Goal: Transaction & Acquisition: Download file/media

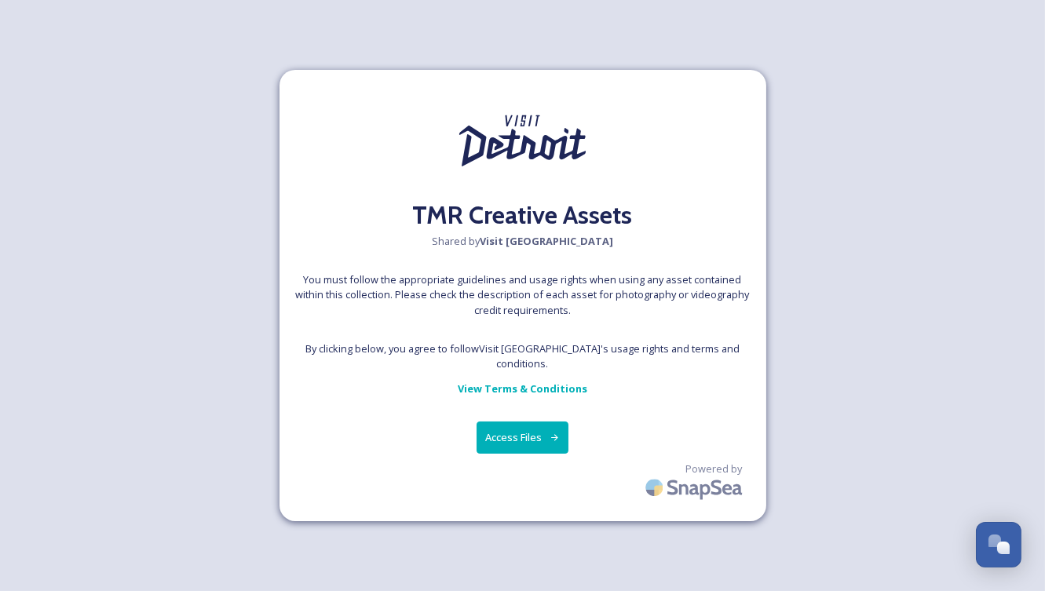
click at [517, 429] on button "Access Files" at bounding box center [523, 438] width 92 height 32
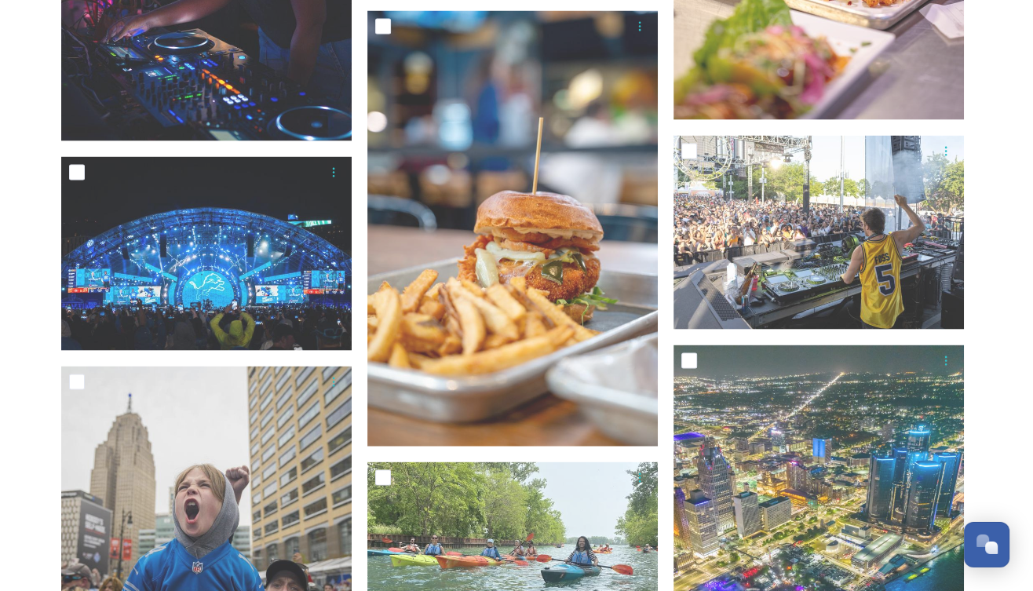
scroll to position [2740, 0]
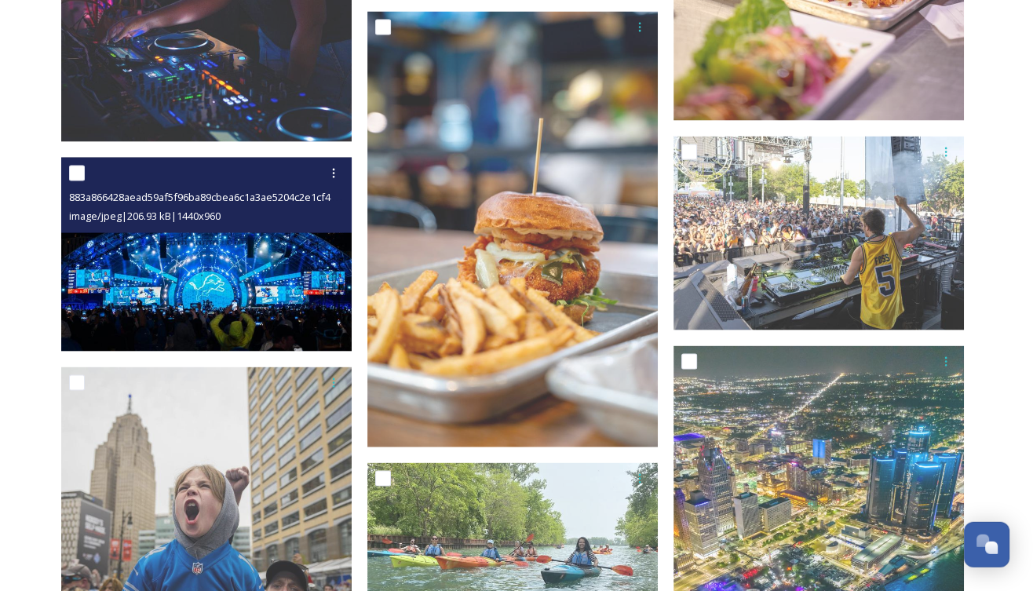
click at [218, 280] on img at bounding box center [206, 255] width 291 height 194
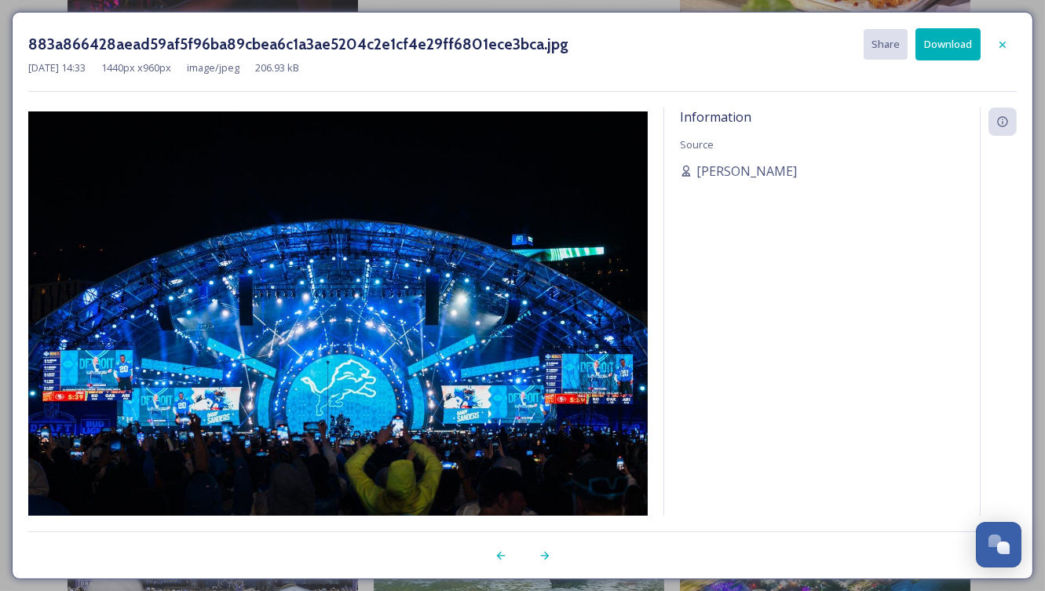
click at [949, 42] on button "Download" at bounding box center [948, 44] width 65 height 32
click at [996, 331] on div at bounding box center [998, 333] width 37 height 450
click at [1007, 41] on icon at bounding box center [1002, 44] width 13 height 13
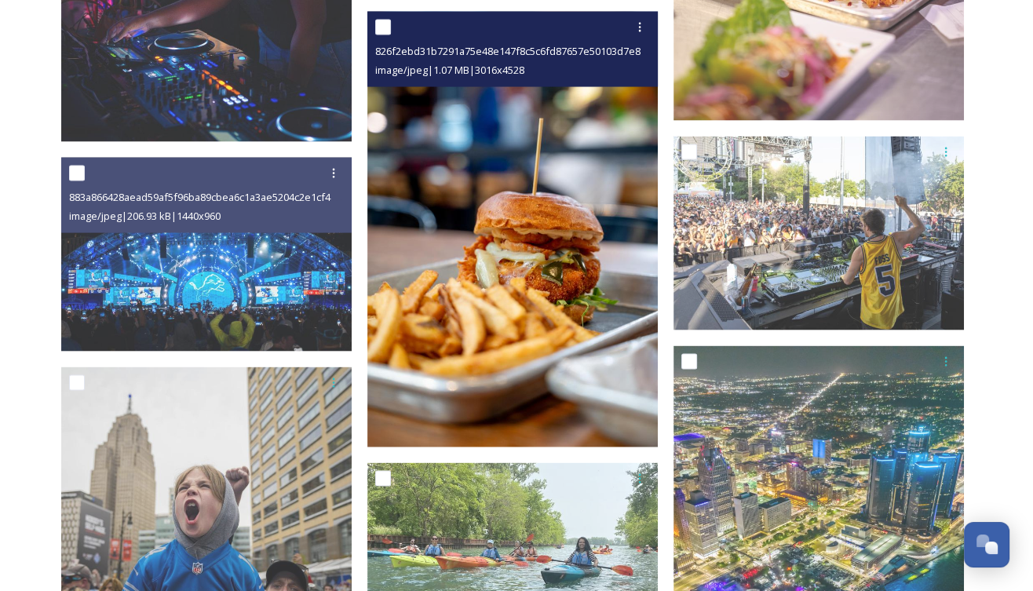
click at [519, 302] on img at bounding box center [512, 230] width 291 height 437
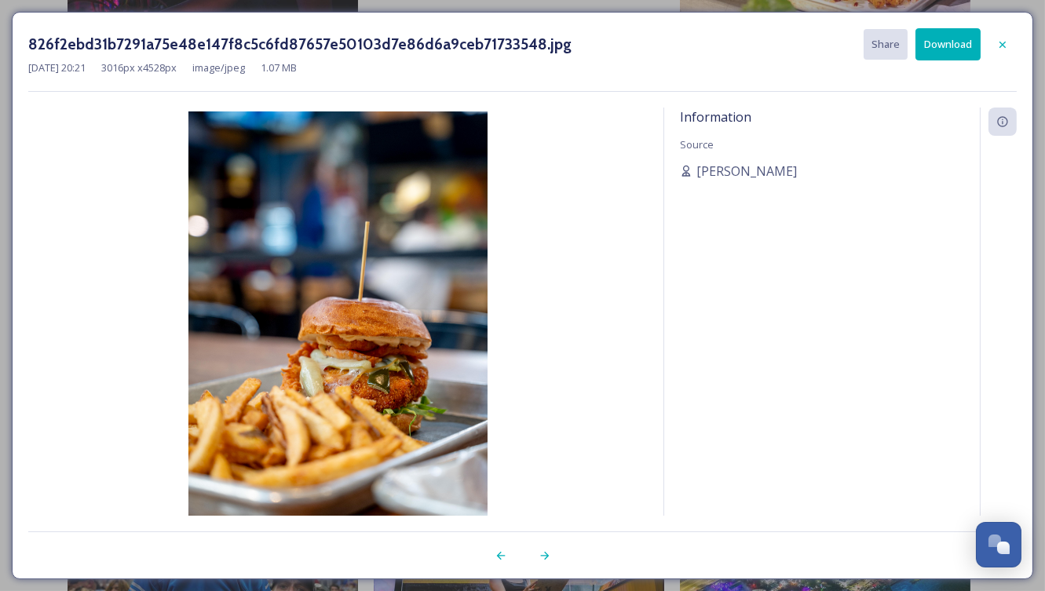
click at [949, 35] on button "Download" at bounding box center [948, 44] width 65 height 32
click at [559, 21] on div "826f2ebd31b7291a75e48e147f8c5c6fd87657e50103d7e86d6a9ceb71733548.jpg Share Down…" at bounding box center [523, 296] width 1022 height 568
click at [1003, 43] on icon at bounding box center [1002, 44] width 13 height 13
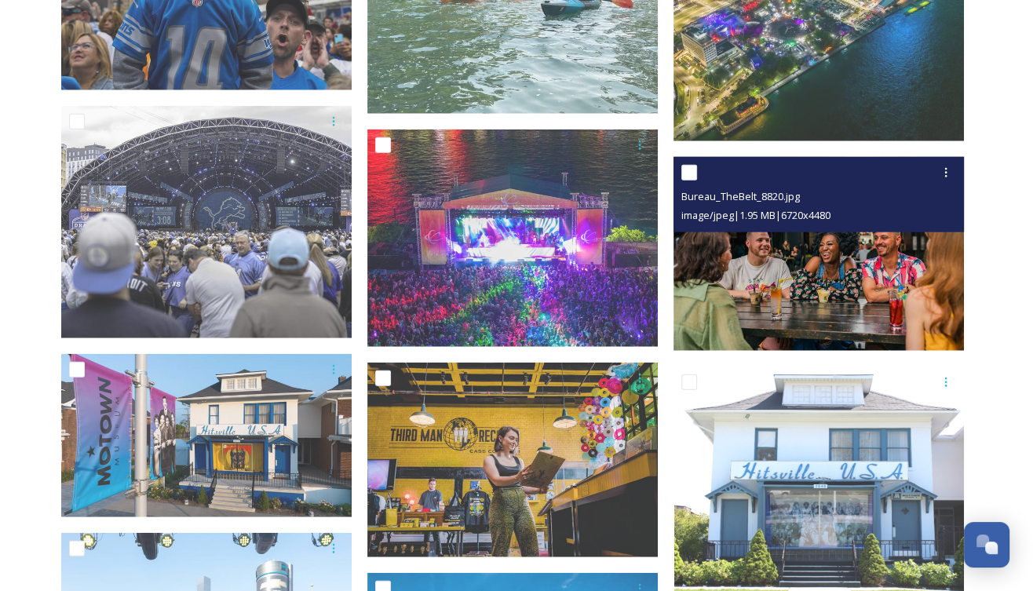
scroll to position [3306, 0]
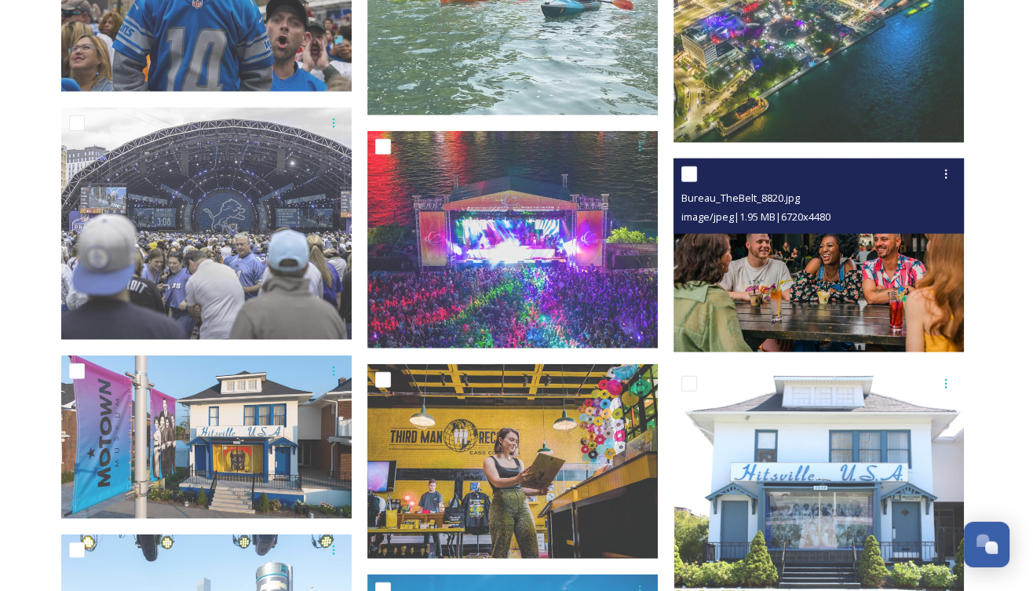
click at [838, 269] on img at bounding box center [819, 256] width 291 height 194
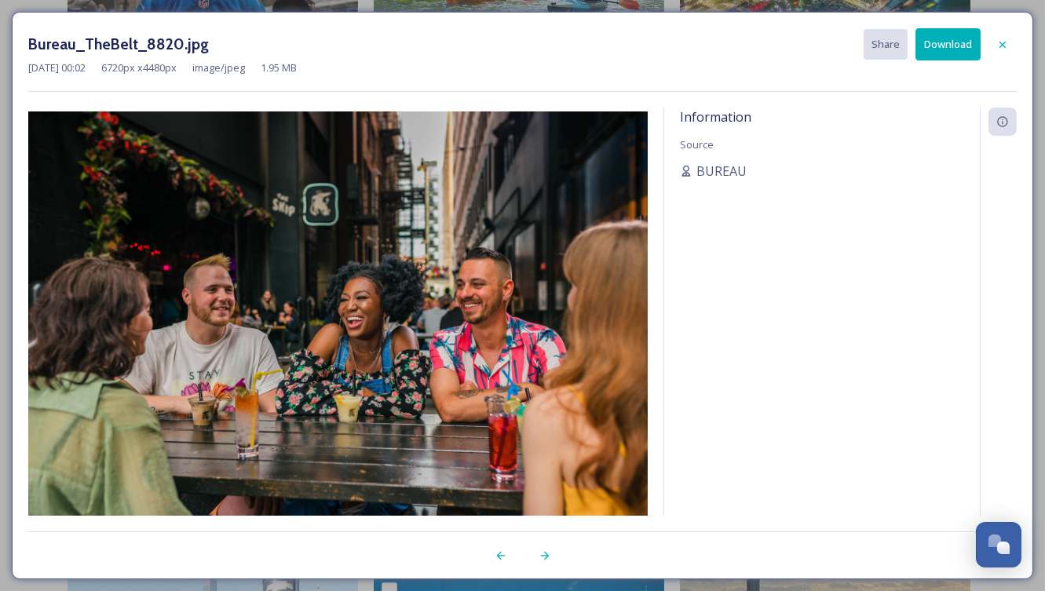
click at [934, 38] on button "Download" at bounding box center [948, 44] width 65 height 32
click at [1000, 259] on div at bounding box center [998, 333] width 37 height 450
click at [1005, 41] on icon at bounding box center [1002, 44] width 13 height 13
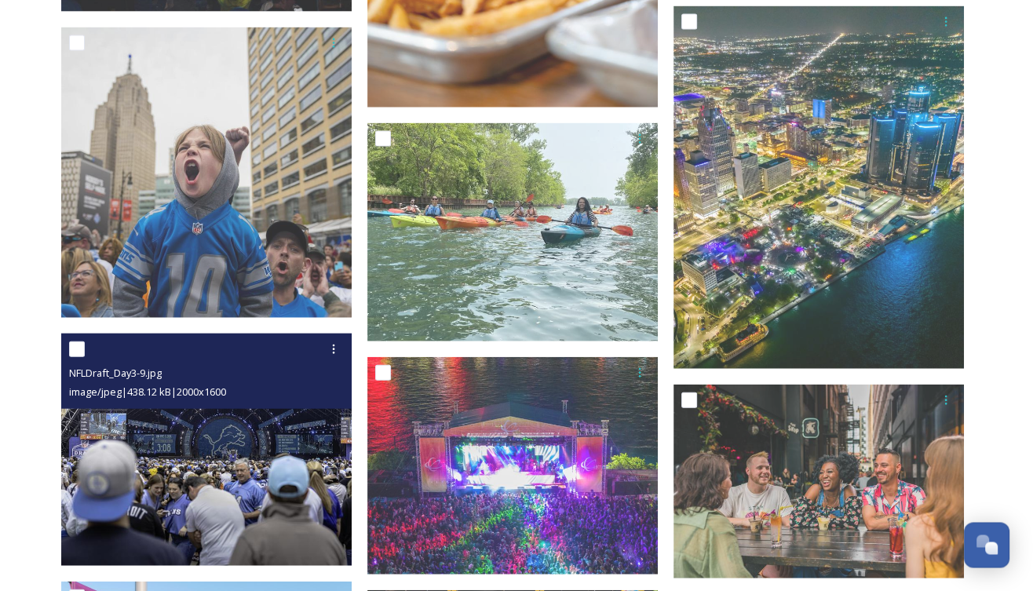
scroll to position [3080, 0]
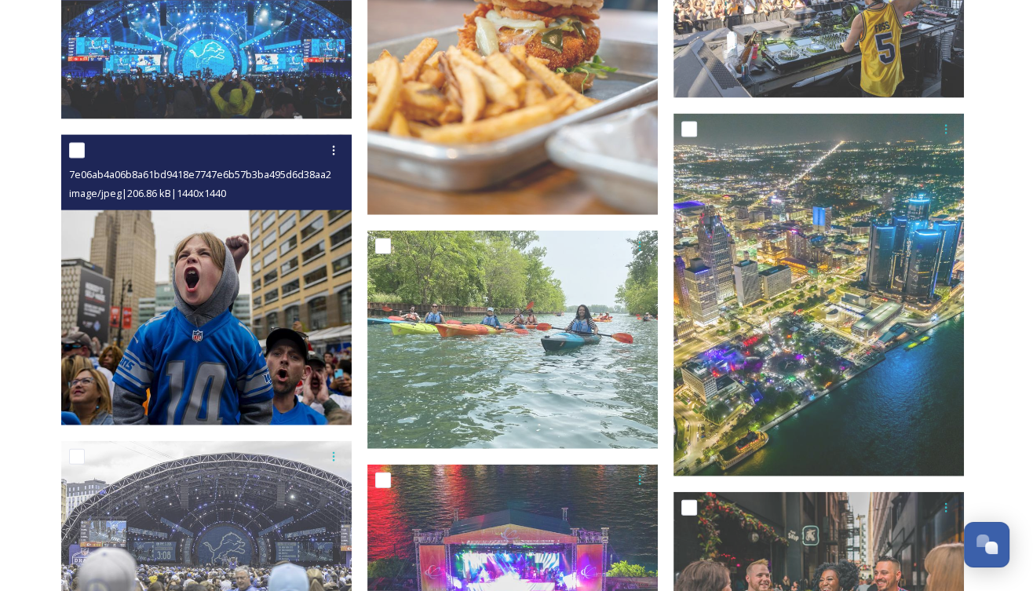
click at [276, 340] on img at bounding box center [206, 280] width 291 height 291
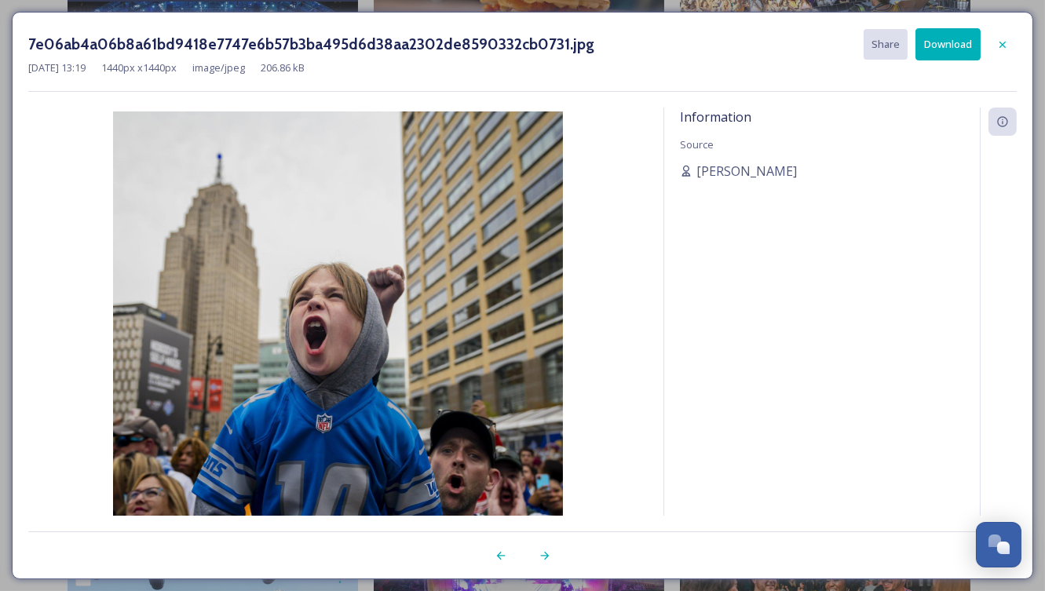
click at [942, 39] on button "Download" at bounding box center [948, 44] width 65 height 32
click at [46, 379] on img at bounding box center [338, 336] width 620 height 450
click at [1007, 42] on icon at bounding box center [1002, 44] width 13 height 13
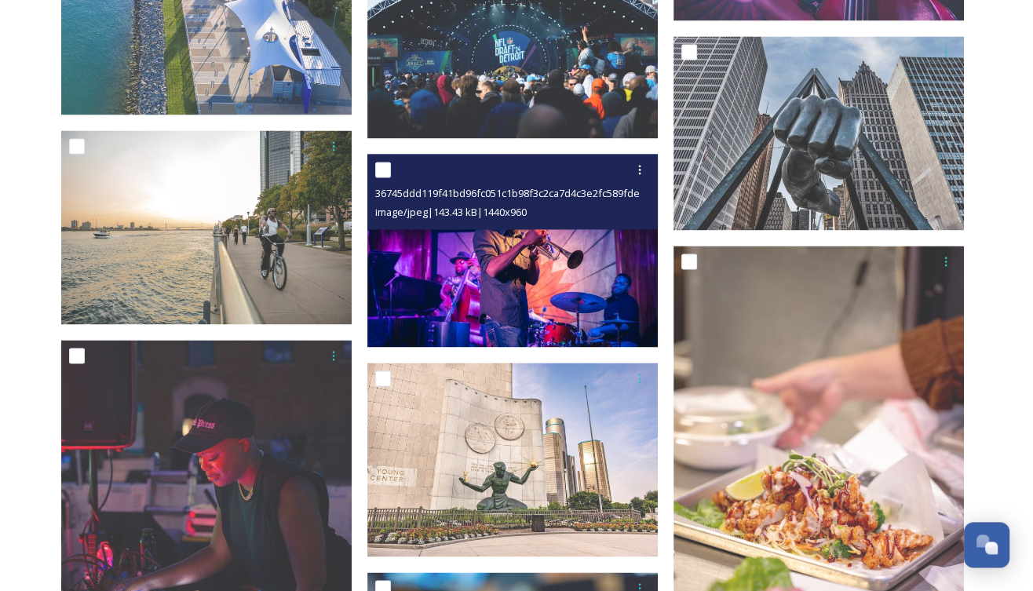
scroll to position [2180, 0]
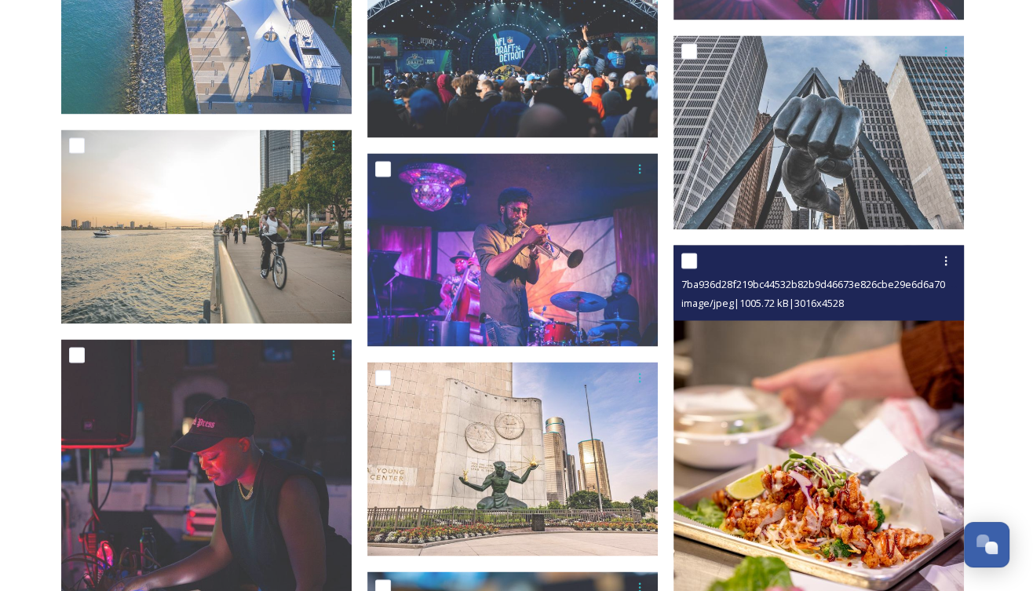
click at [762, 391] on img at bounding box center [819, 463] width 291 height 437
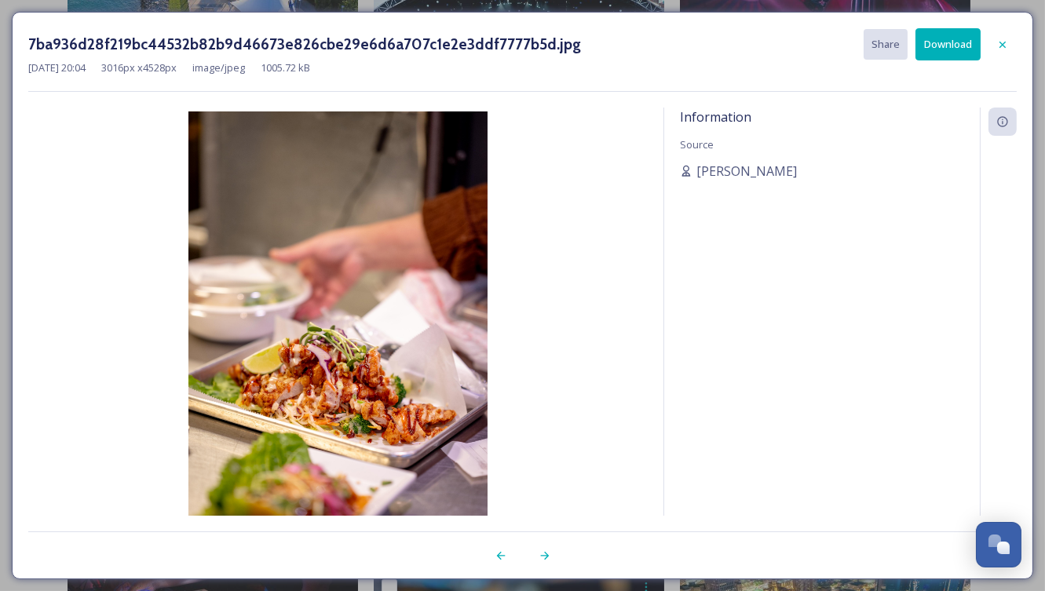
click at [950, 43] on button "Download" at bounding box center [948, 44] width 65 height 32
click at [1007, 45] on icon at bounding box center [1002, 44] width 13 height 13
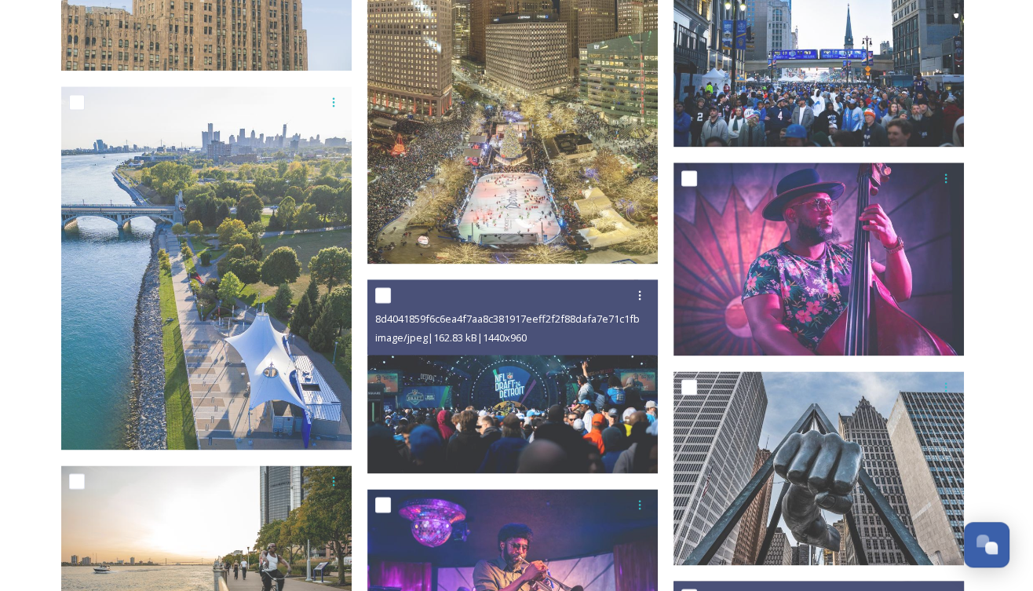
scroll to position [1843, 0]
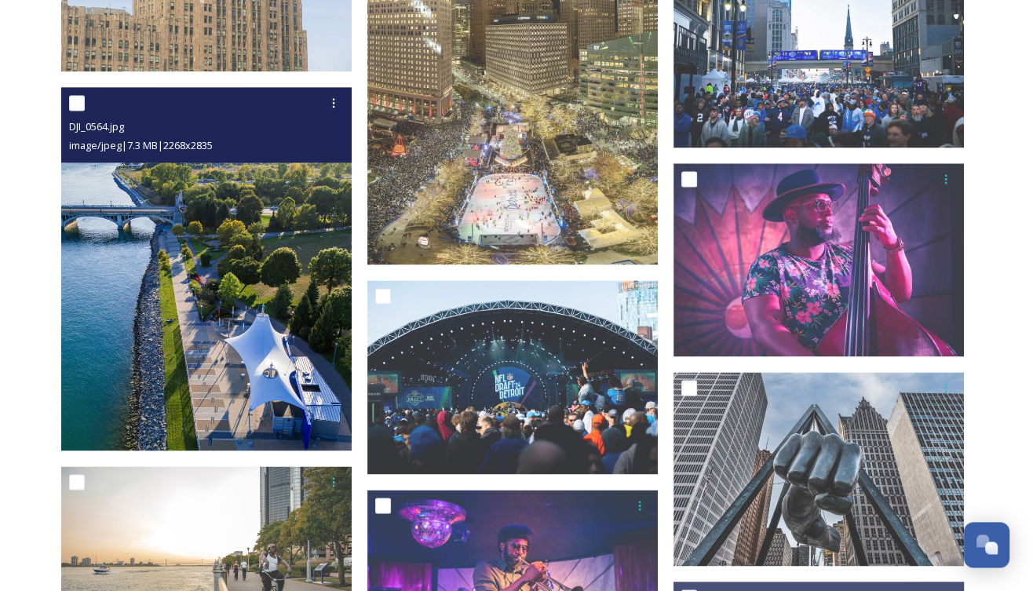
click at [199, 332] on img at bounding box center [206, 269] width 291 height 364
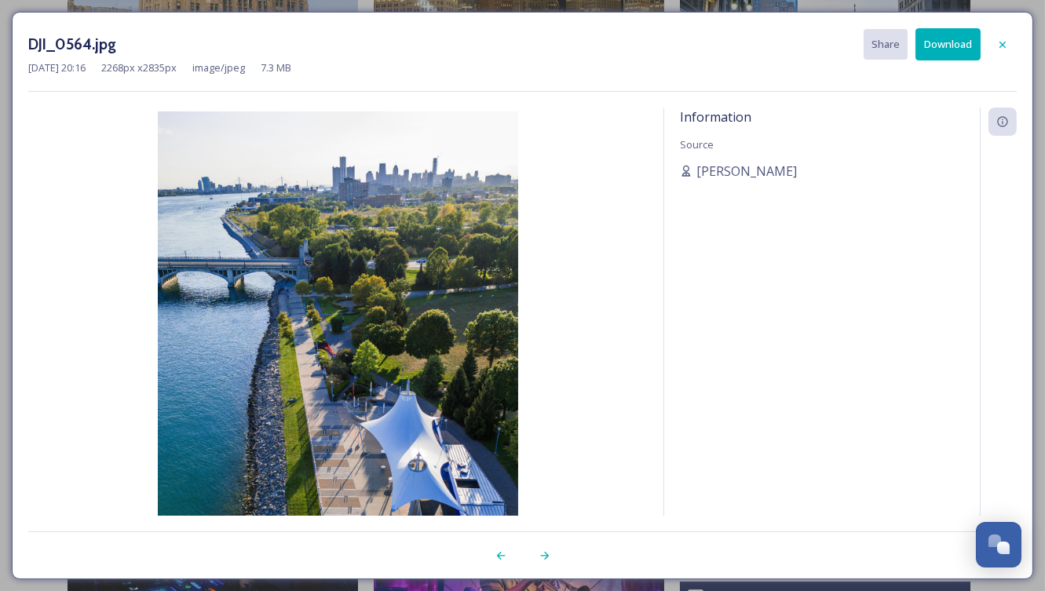
click at [948, 39] on button "Download" at bounding box center [948, 44] width 65 height 32
click at [702, 543] on div at bounding box center [770, 556] width 495 height 28
click at [1000, 39] on icon at bounding box center [1002, 44] width 13 height 13
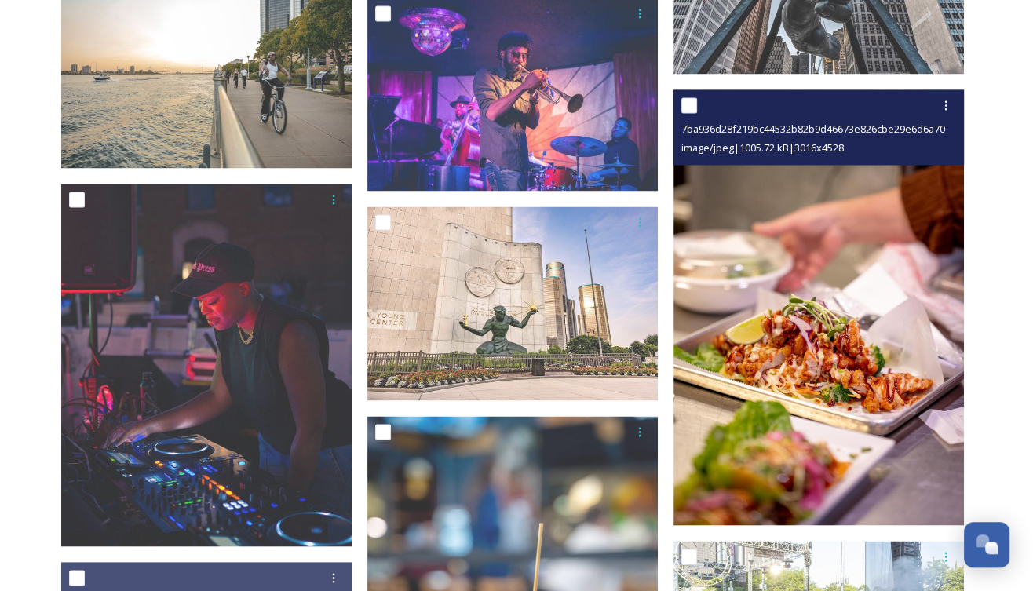
click at [822, 395] on img at bounding box center [819, 308] width 291 height 437
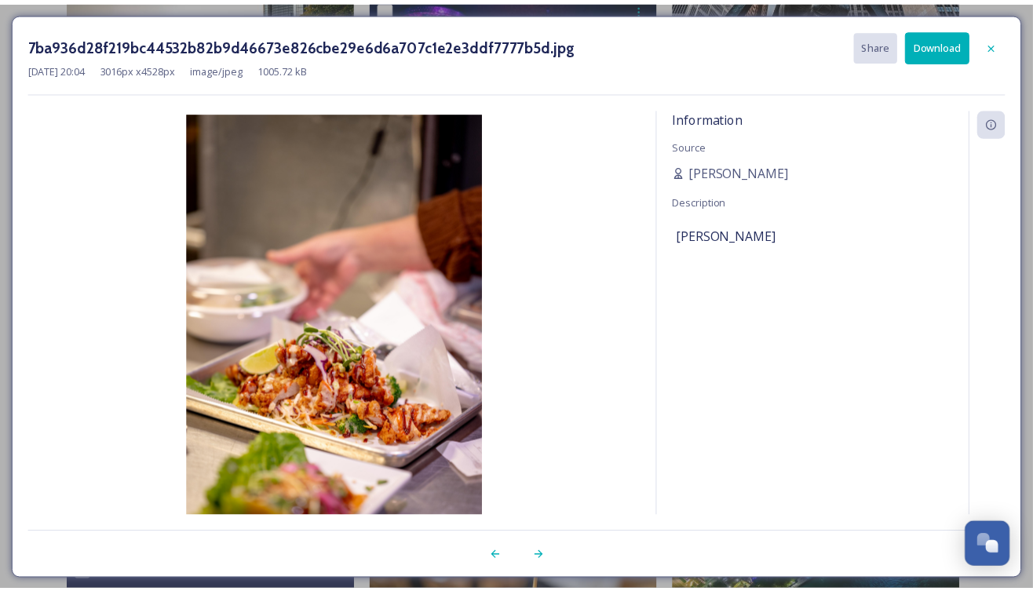
scroll to position [2341, 0]
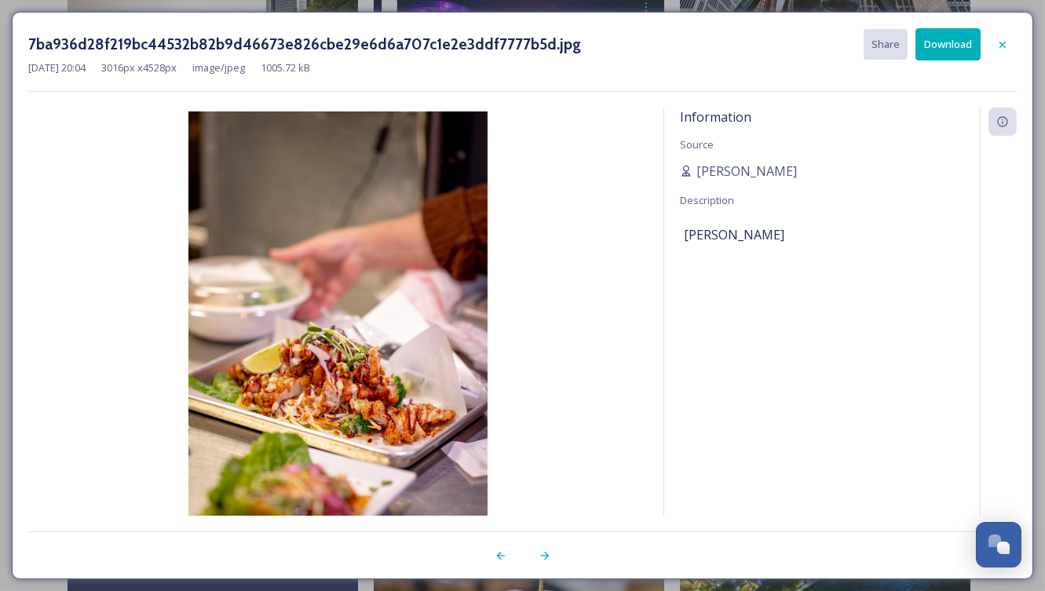
click at [954, 46] on button "Download" at bounding box center [948, 44] width 65 height 32
click at [1004, 38] on icon at bounding box center [1002, 44] width 13 height 13
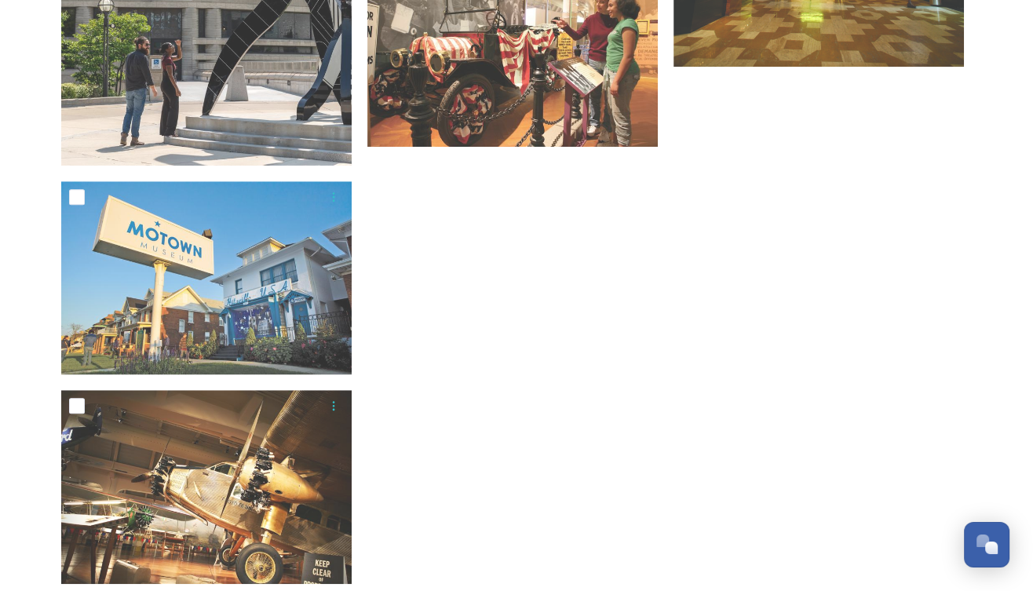
scroll to position [5964, 0]
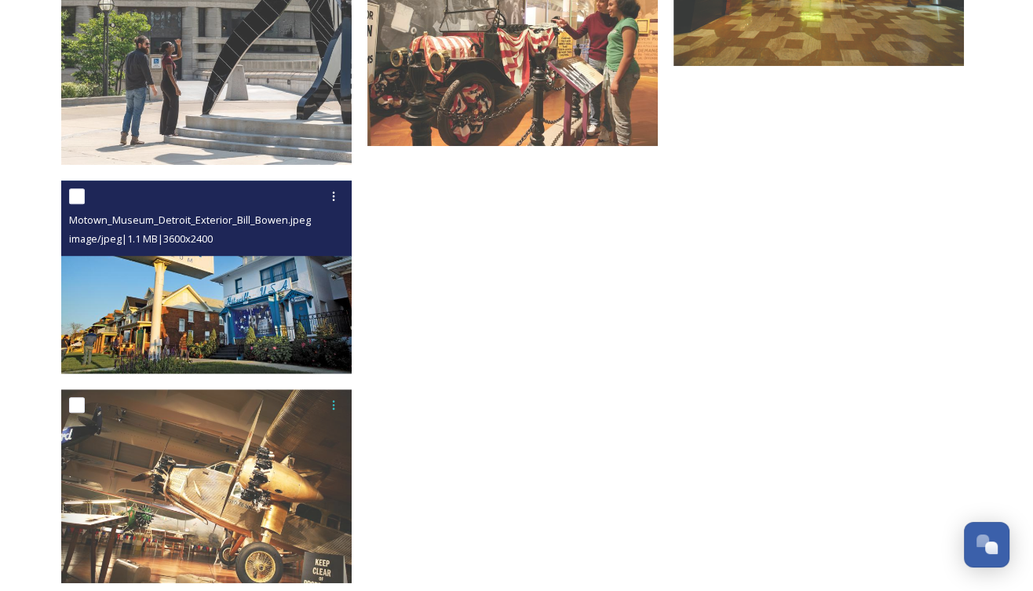
click at [265, 289] on img at bounding box center [206, 278] width 291 height 194
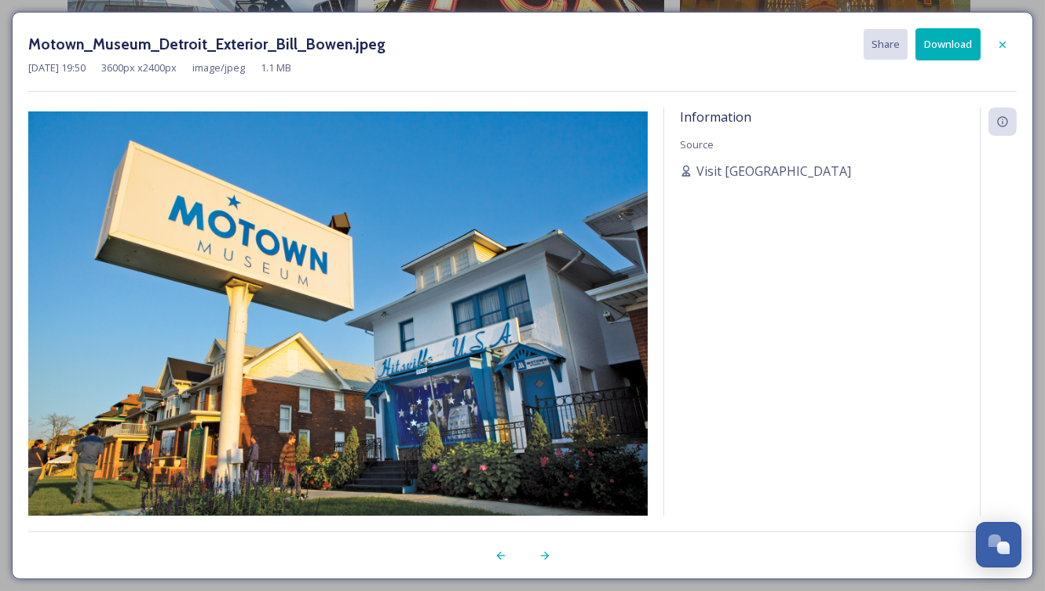
click at [947, 38] on button "Download" at bounding box center [948, 44] width 65 height 32
click at [1007, 39] on icon at bounding box center [1002, 44] width 13 height 13
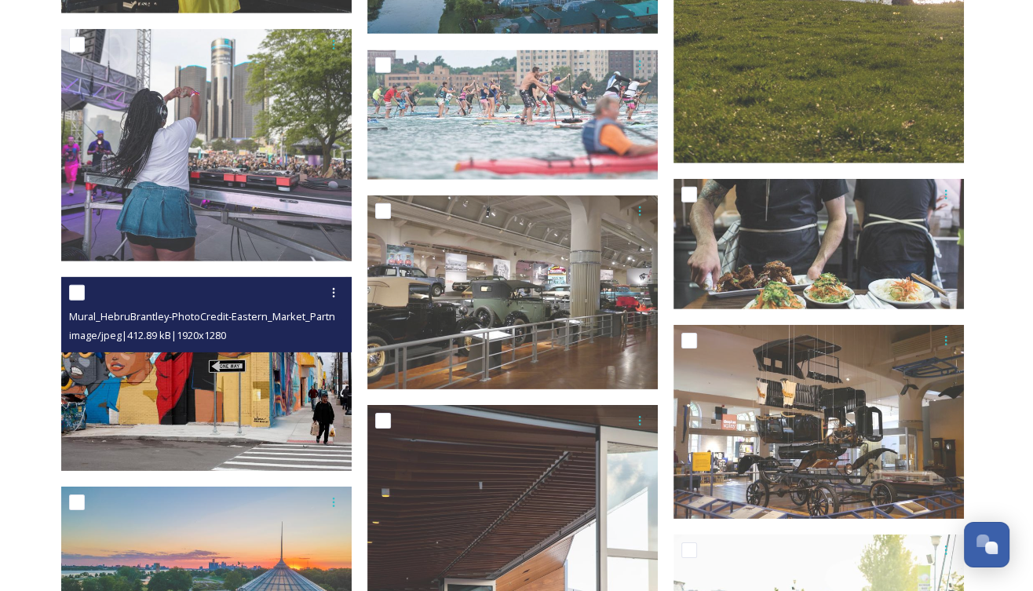
scroll to position [4189, 0]
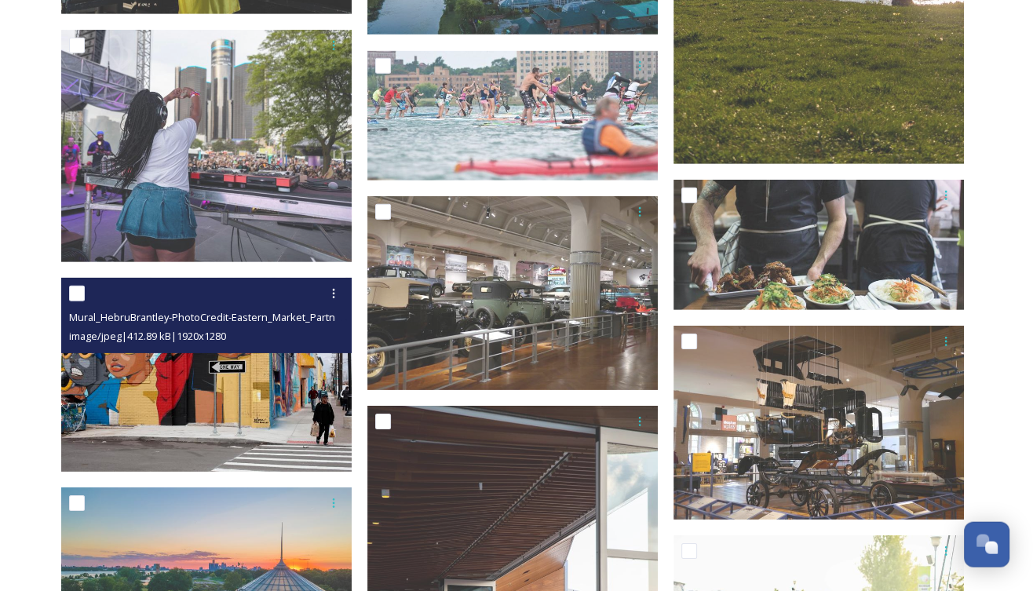
click at [265, 406] on img at bounding box center [206, 375] width 291 height 194
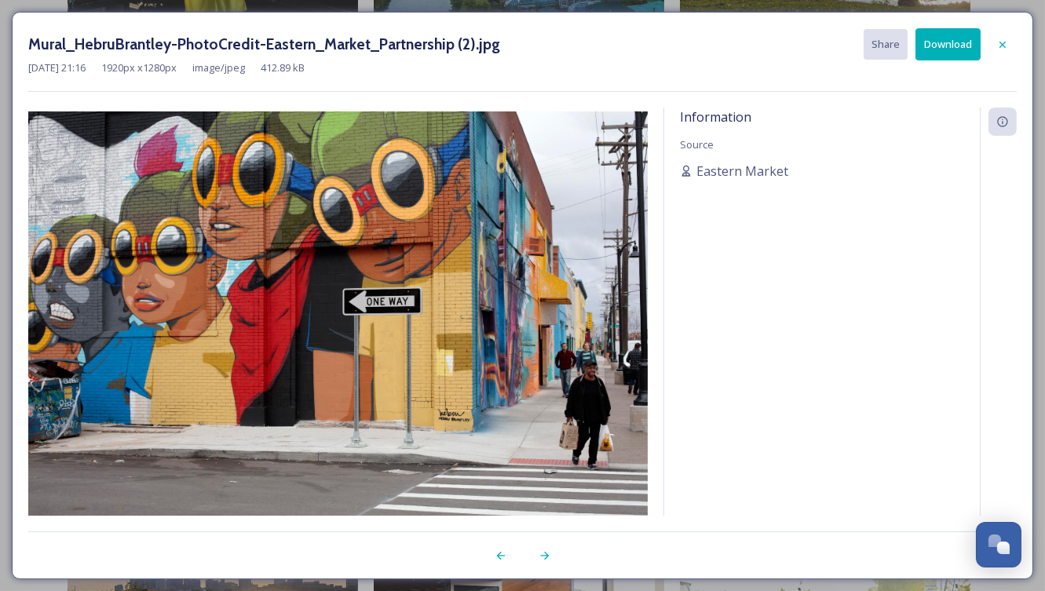
click at [958, 36] on button "Download" at bounding box center [948, 44] width 65 height 32
click at [1004, 41] on icon at bounding box center [1002, 44] width 13 height 13
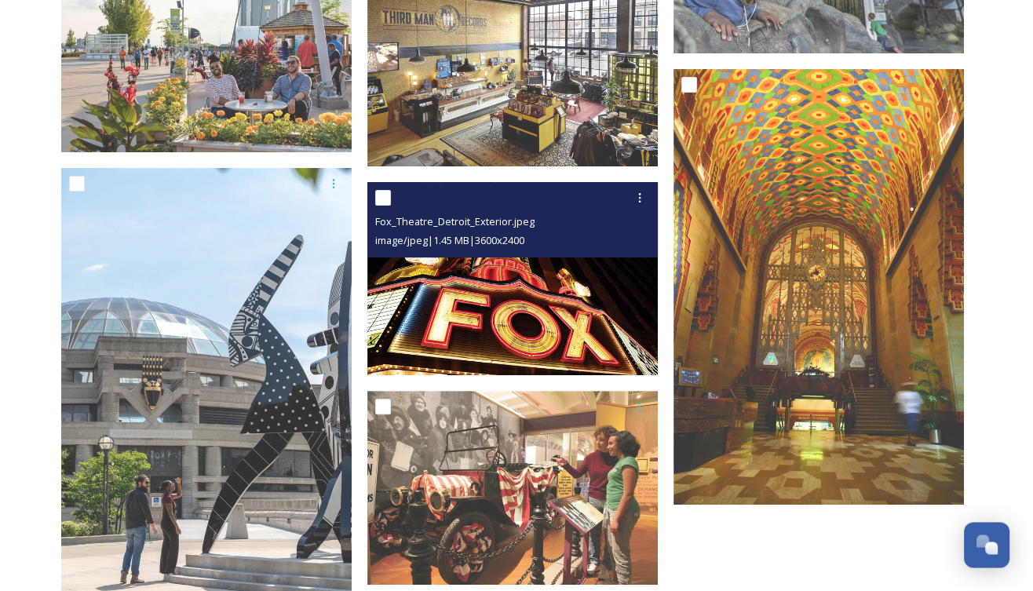
scroll to position [5526, 0]
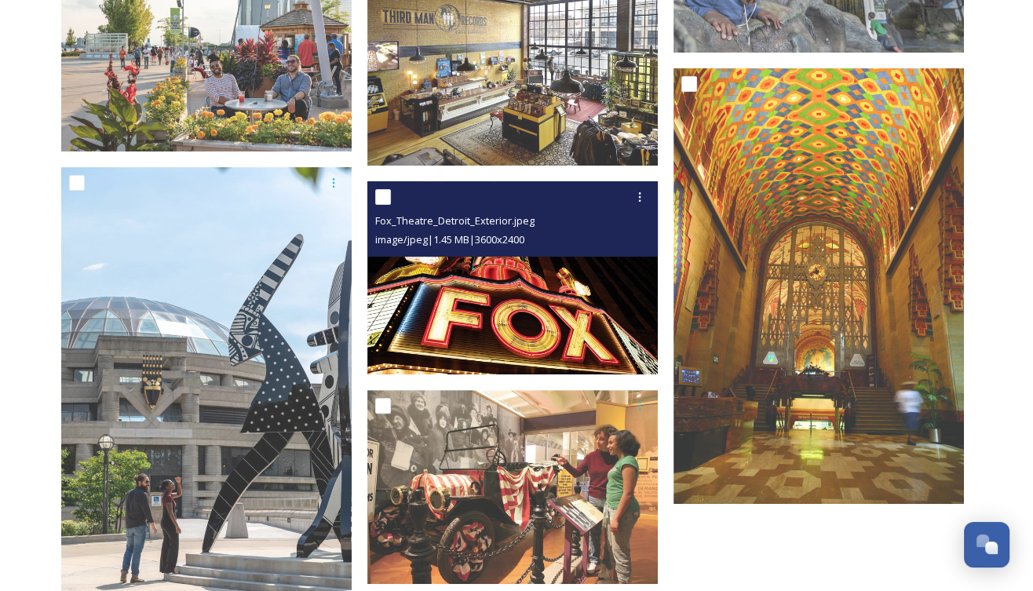
click at [576, 283] on img at bounding box center [512, 278] width 291 height 194
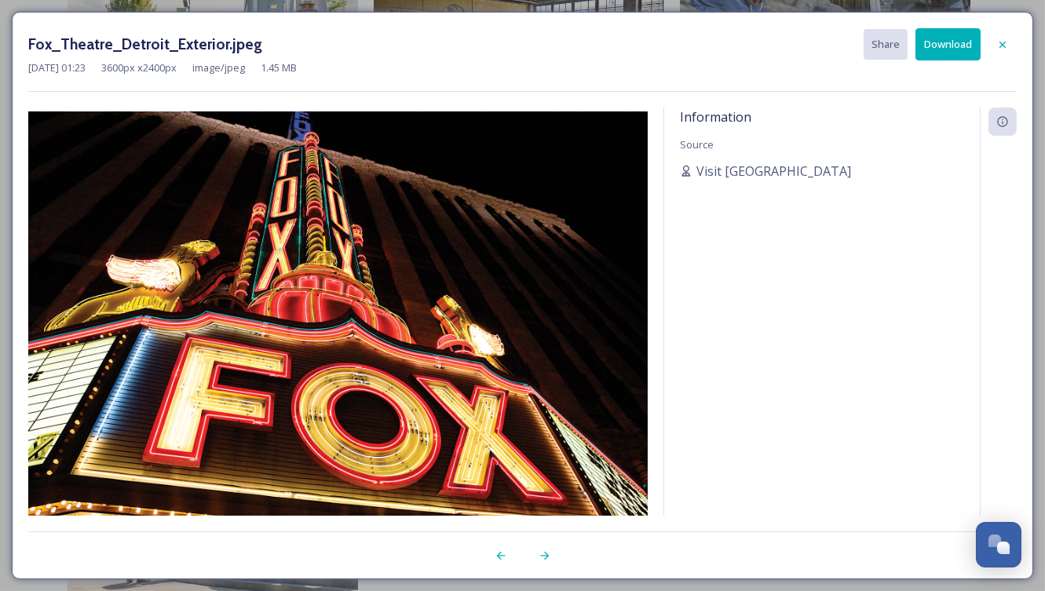
click at [949, 37] on button "Download" at bounding box center [948, 44] width 65 height 32
click at [1000, 44] on icon at bounding box center [1002, 44] width 13 height 13
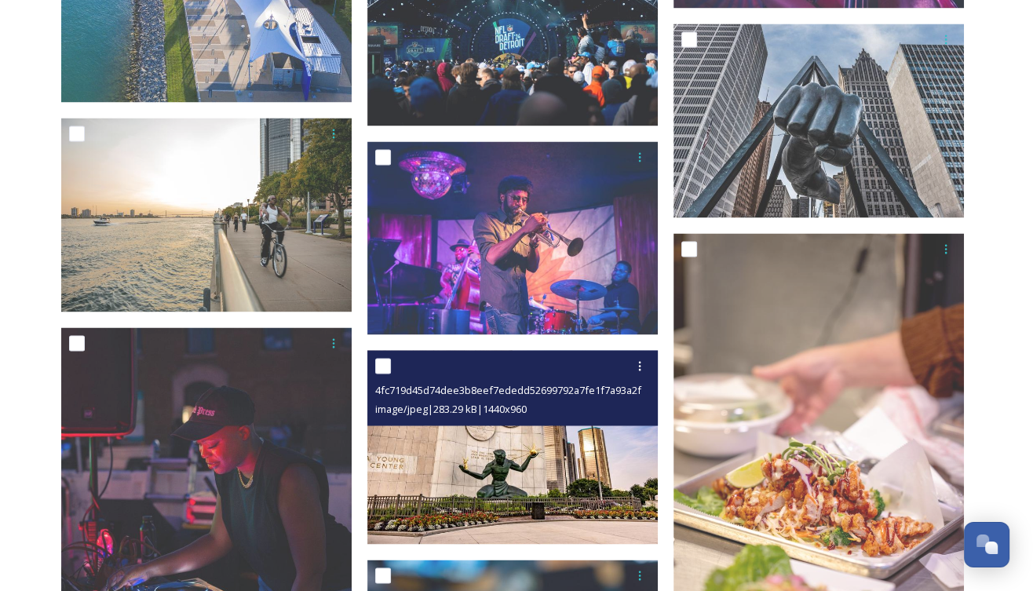
scroll to position [2146, 0]
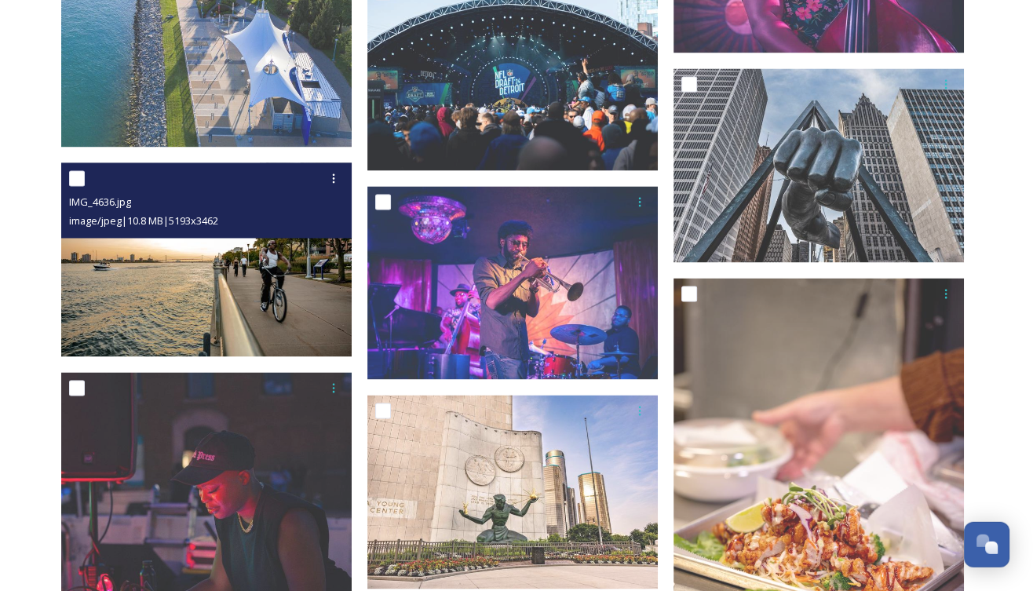
click at [198, 294] on img at bounding box center [206, 260] width 291 height 194
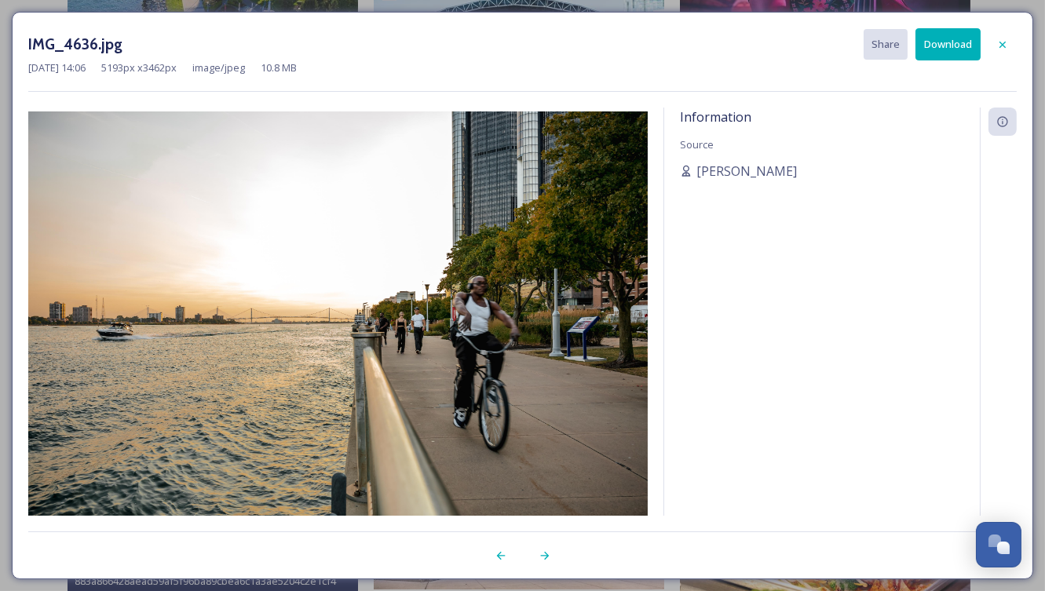
click at [940, 36] on button "Download" at bounding box center [948, 44] width 65 height 32
click at [999, 38] on icon at bounding box center [1002, 44] width 13 height 13
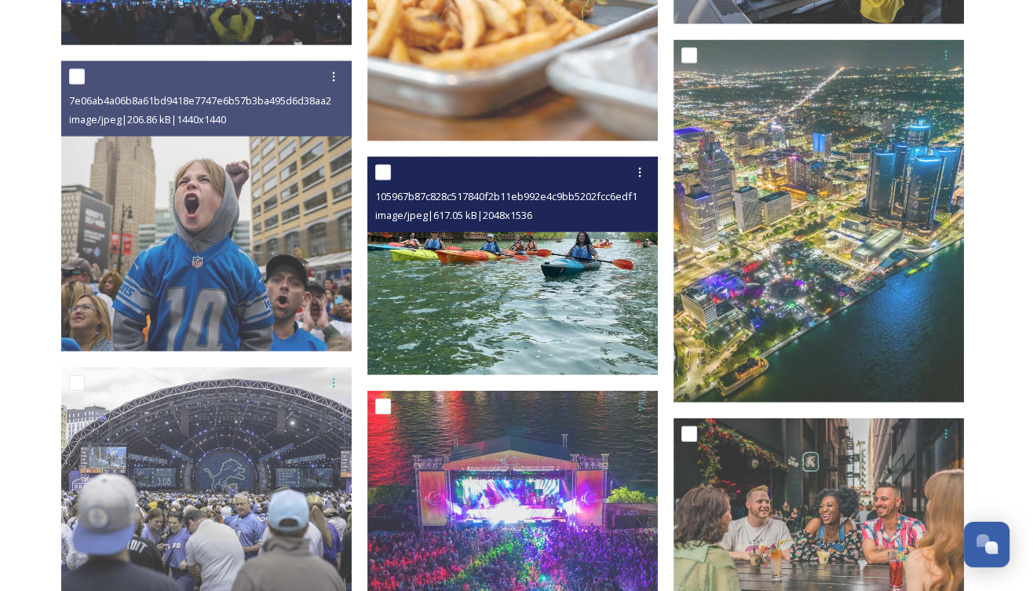
scroll to position [3045, 0]
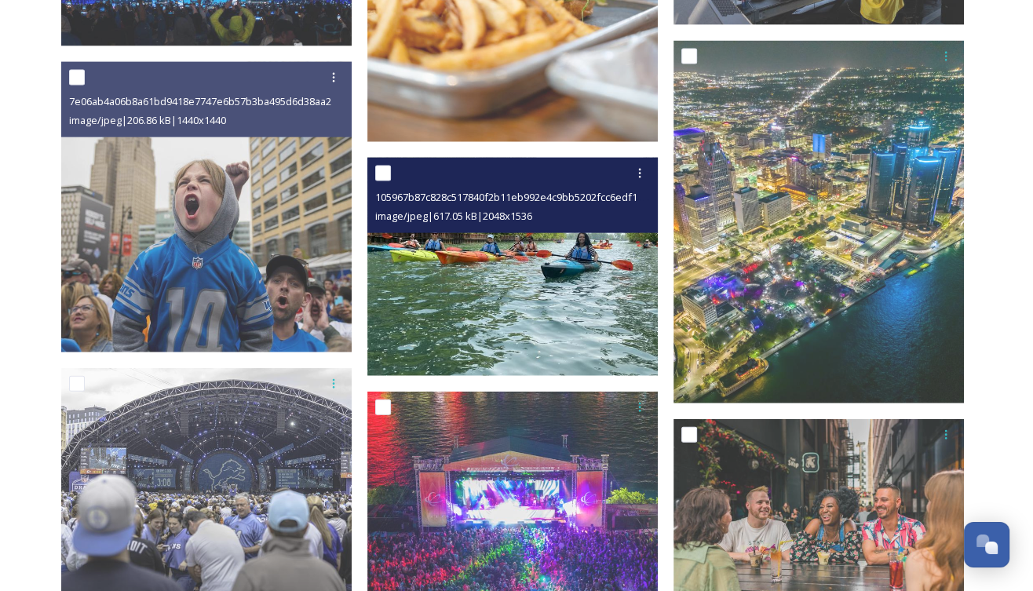
click at [458, 273] on img at bounding box center [512, 267] width 291 height 218
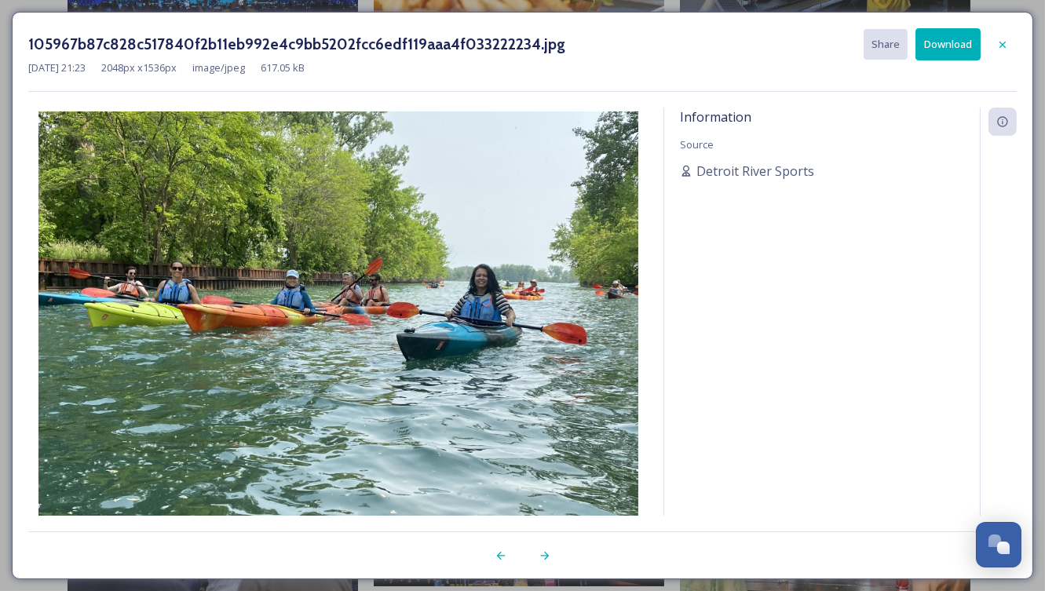
click at [941, 44] on button "Download" at bounding box center [948, 44] width 65 height 32
click at [708, 398] on div "Information Source Detroit River Sports" at bounding box center [822, 333] width 316 height 450
click at [1000, 39] on icon at bounding box center [1002, 44] width 13 height 13
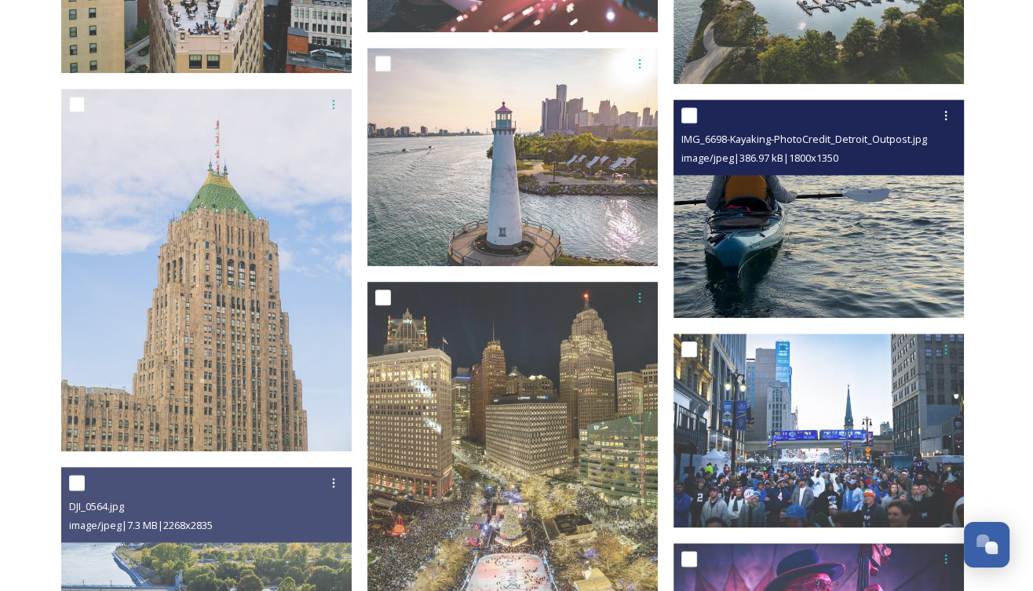
scroll to position [1462, 0]
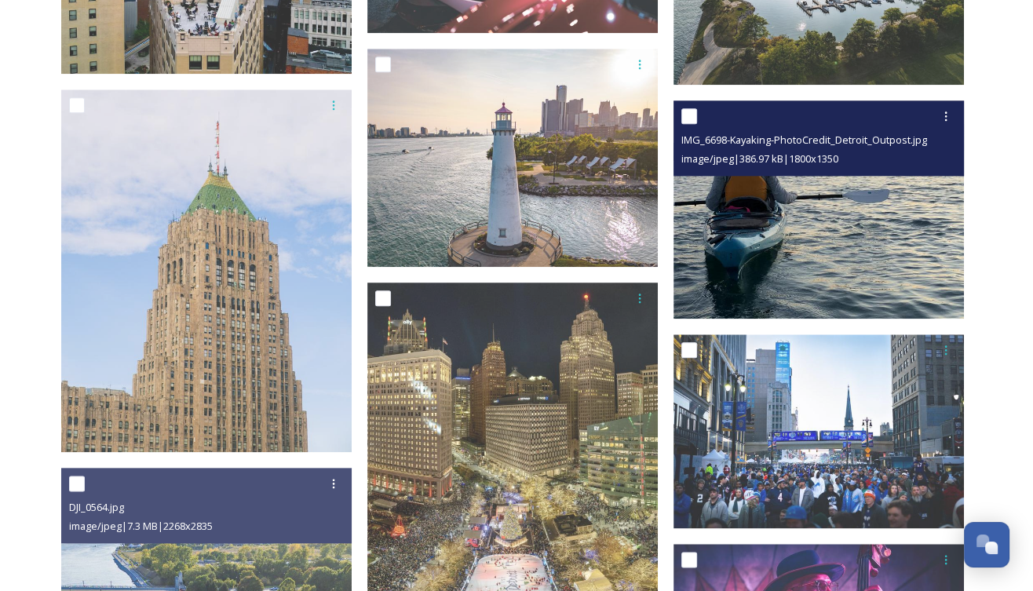
click at [791, 251] on img at bounding box center [819, 210] width 291 height 218
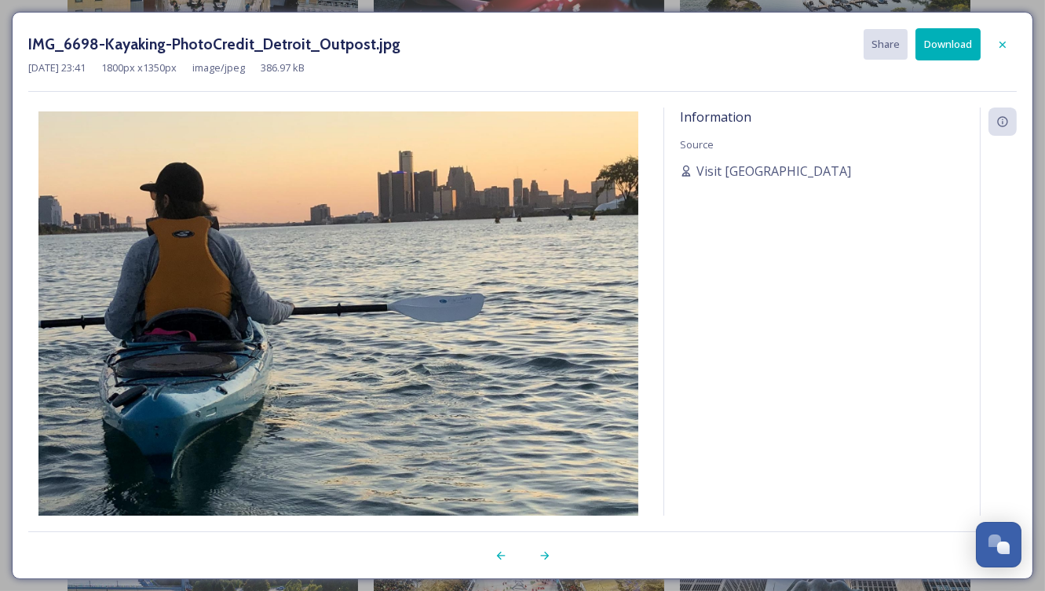
click at [954, 38] on button "Download" at bounding box center [948, 44] width 65 height 32
click at [686, 403] on div "Information Source Visit [GEOGRAPHIC_DATA]" at bounding box center [822, 333] width 316 height 450
click at [1003, 39] on icon at bounding box center [1002, 44] width 13 height 13
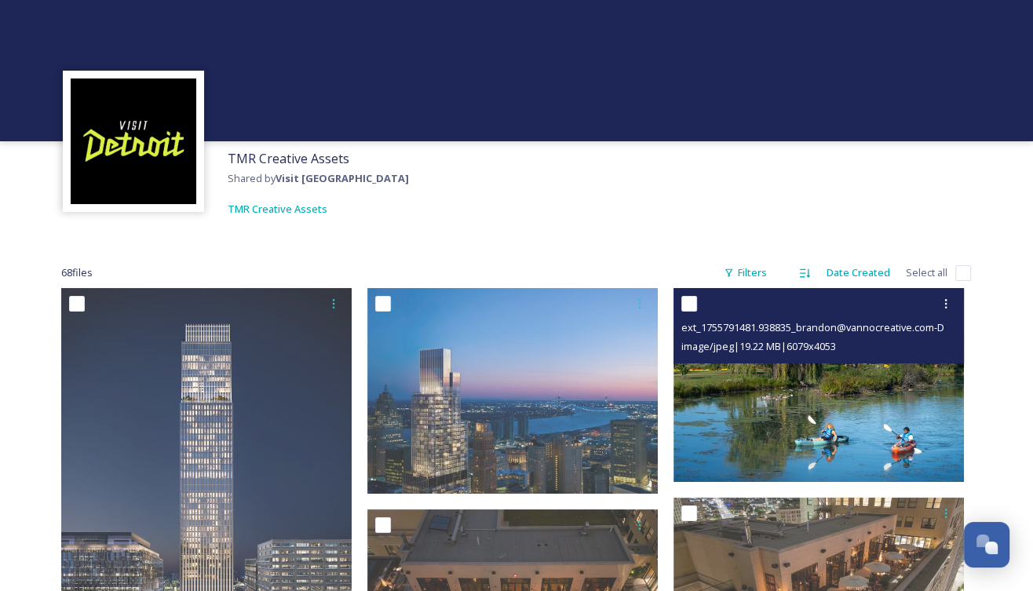
click at [845, 433] on img at bounding box center [819, 385] width 291 height 194
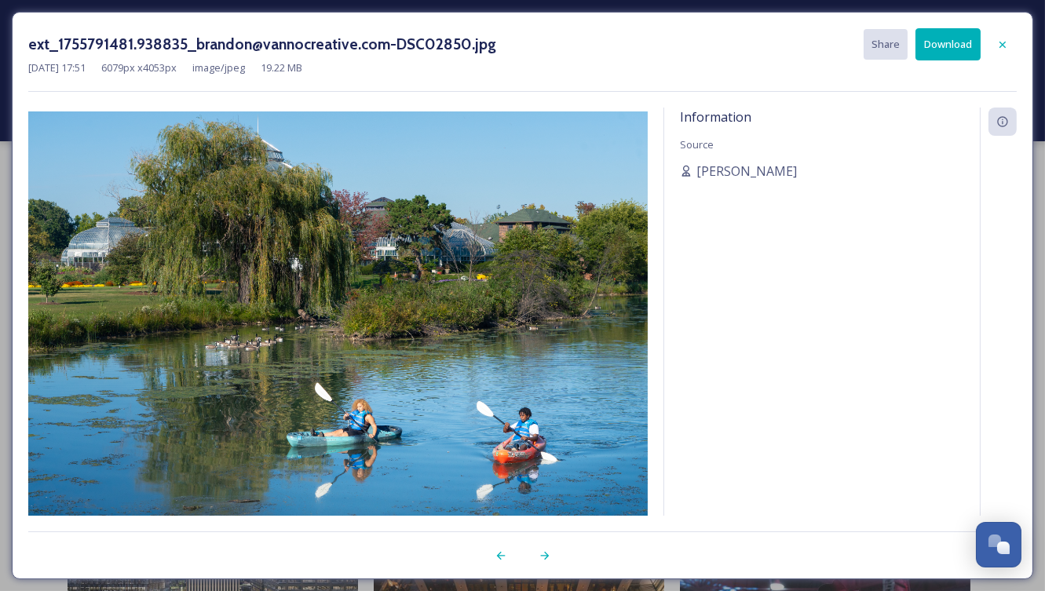
click at [948, 42] on button "Download" at bounding box center [948, 44] width 65 height 32
